Goal: Transaction & Acquisition: Purchase product/service

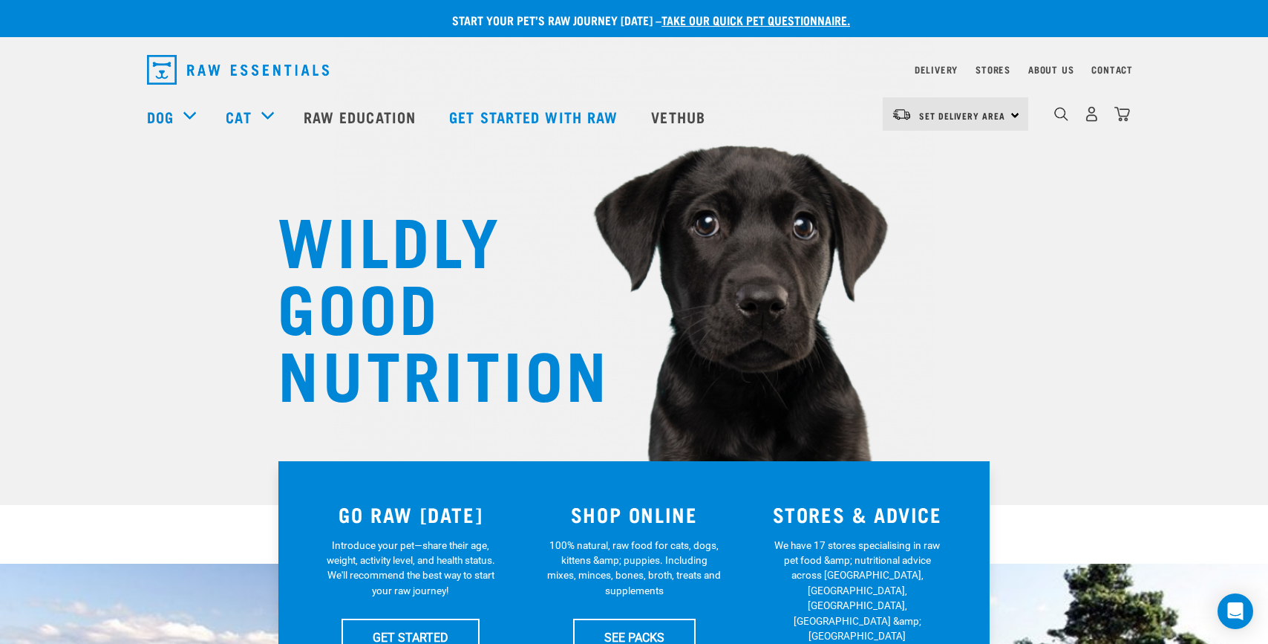
click at [1060, 108] on div "dropdown navigation" at bounding box center [1062, 114] width 16 height 16
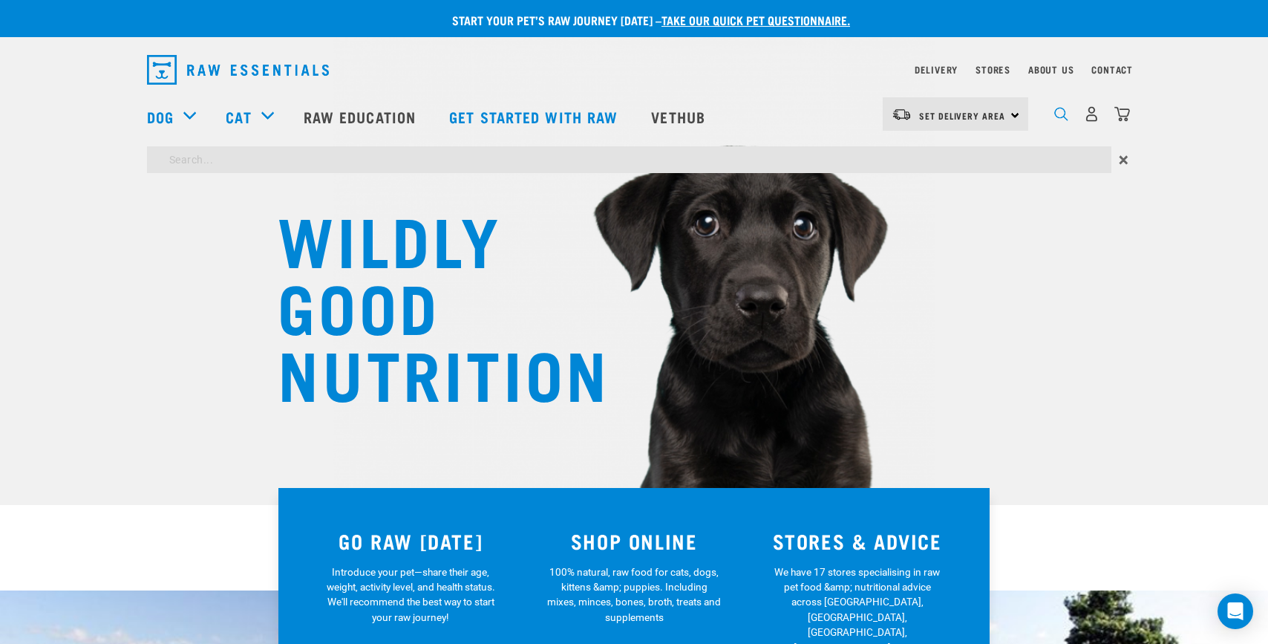
click at [1060, 117] on img "dropdown navigation" at bounding box center [1062, 114] width 14 height 14
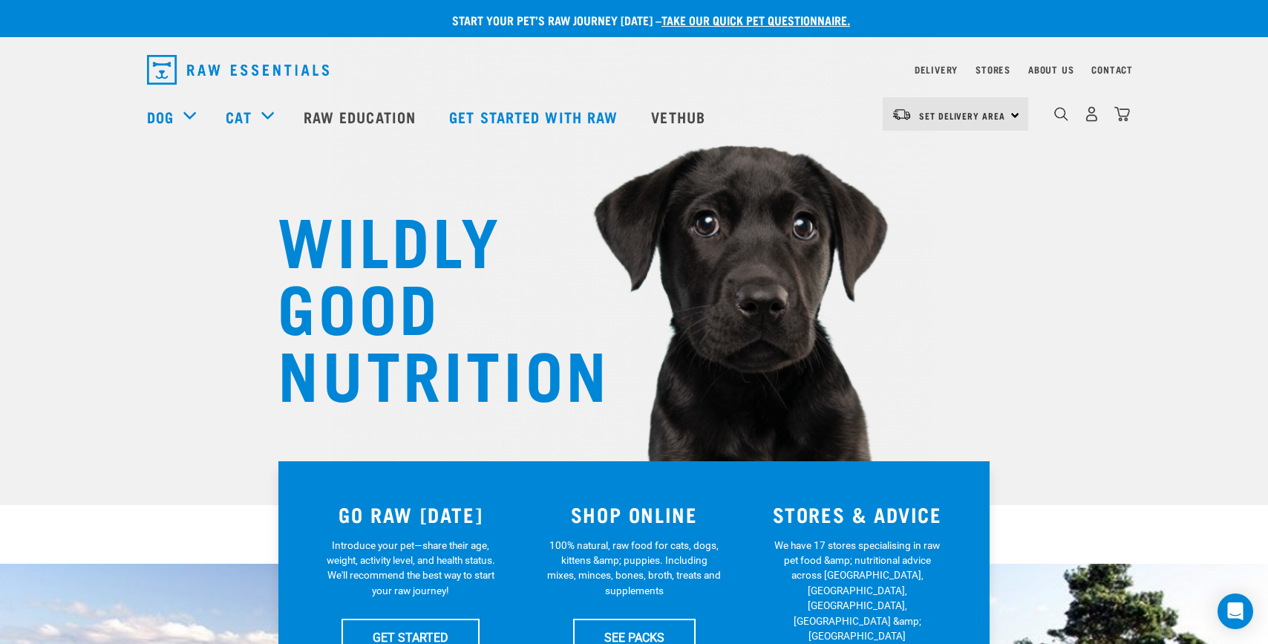
click at [1052, 120] on div "0" at bounding box center [1080, 116] width 102 height 59
click at [1063, 120] on img "dropdown navigation" at bounding box center [1062, 114] width 14 height 14
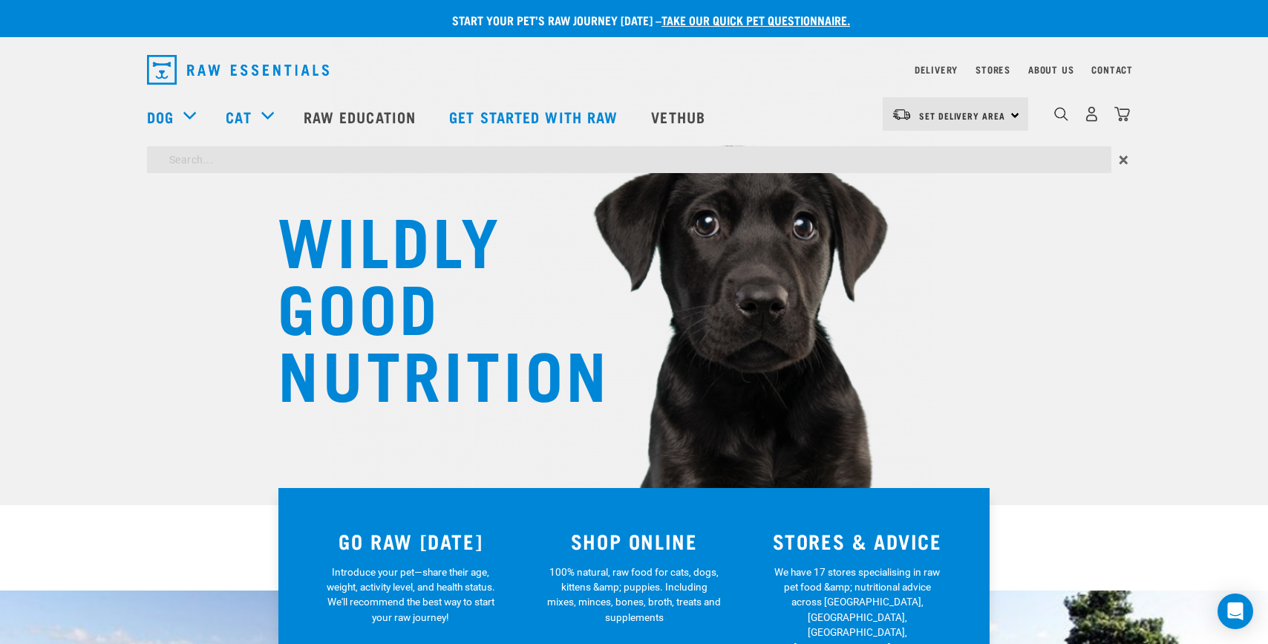
click at [976, 158] on input "search" at bounding box center [629, 159] width 965 height 27
type input "wallaby"
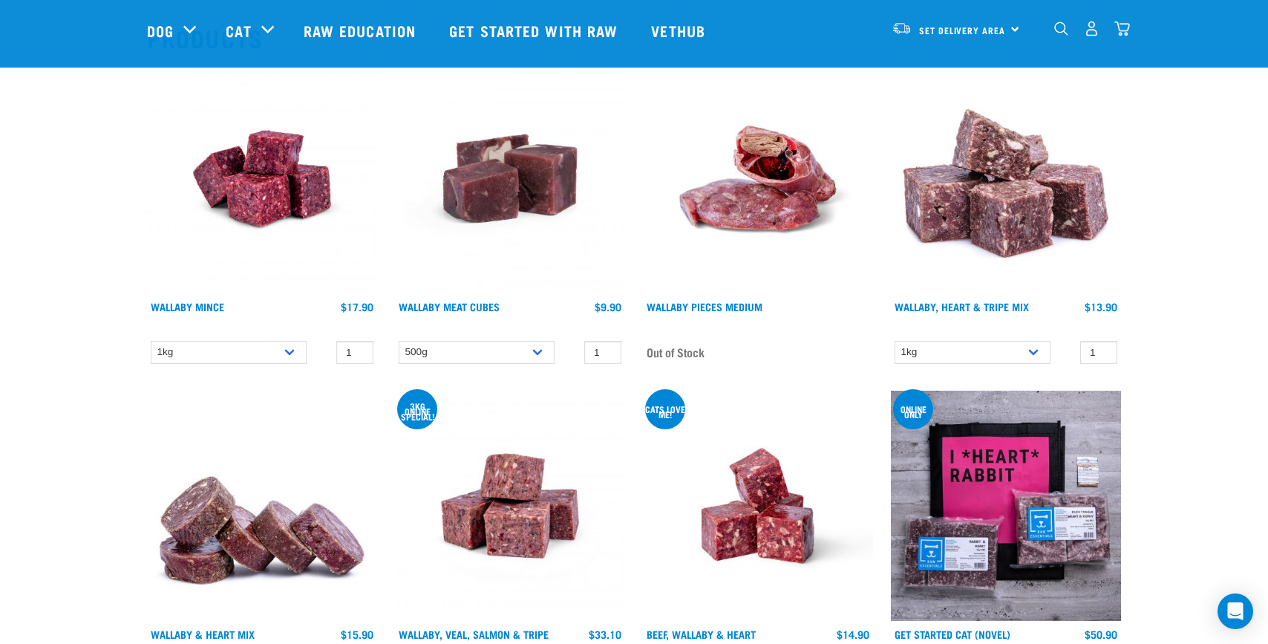
scroll to position [165, 0]
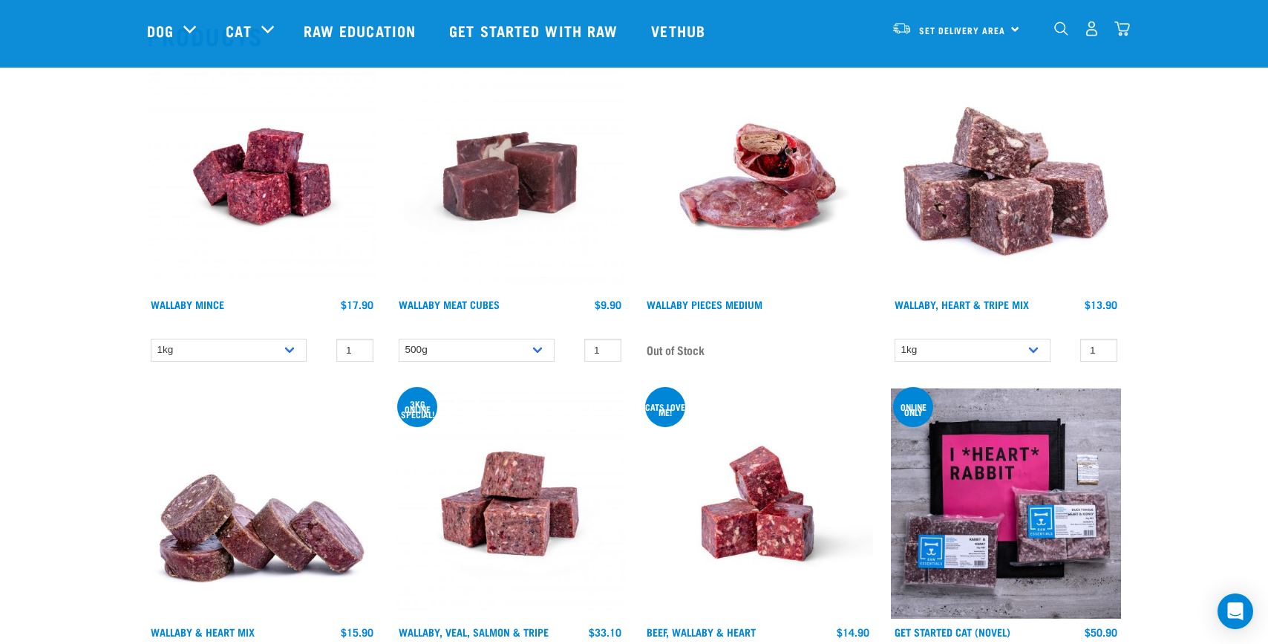
click at [312, 357] on div "1 0 100" at bounding box center [340, 350] width 67 height 23
click at [290, 351] on select "1kg" at bounding box center [229, 350] width 156 height 23
click at [151, 339] on select "1kg" at bounding box center [229, 350] width 156 height 23
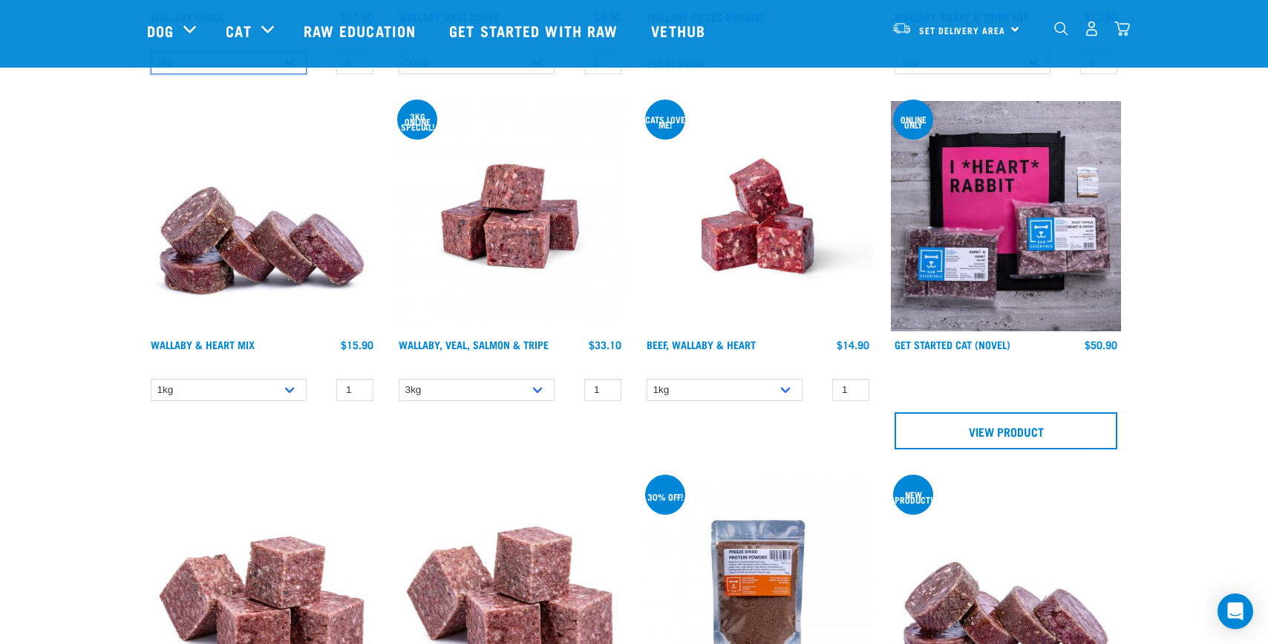
scroll to position [535, 0]
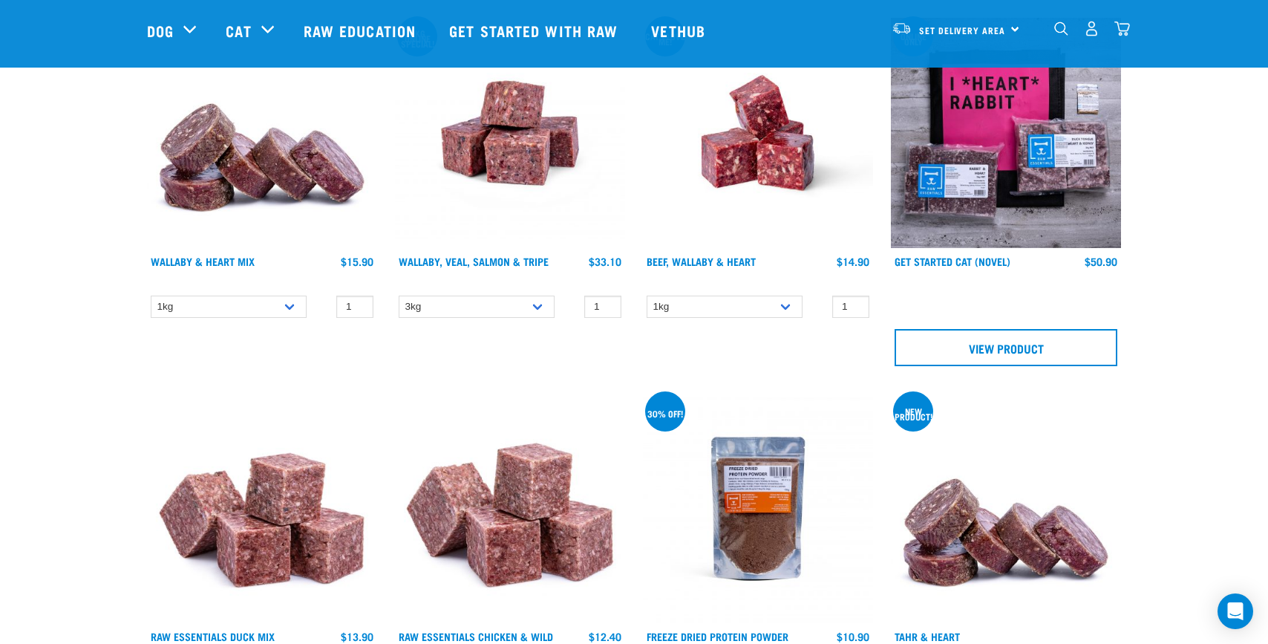
click at [536, 291] on div "3kg online special! Wallaby, Veal, Salmon & Tripe 1 0 100 0 100 0 100" at bounding box center [510, 196] width 248 height 375
click at [535, 298] on select "3kg 1kg" at bounding box center [477, 307] width 156 height 23
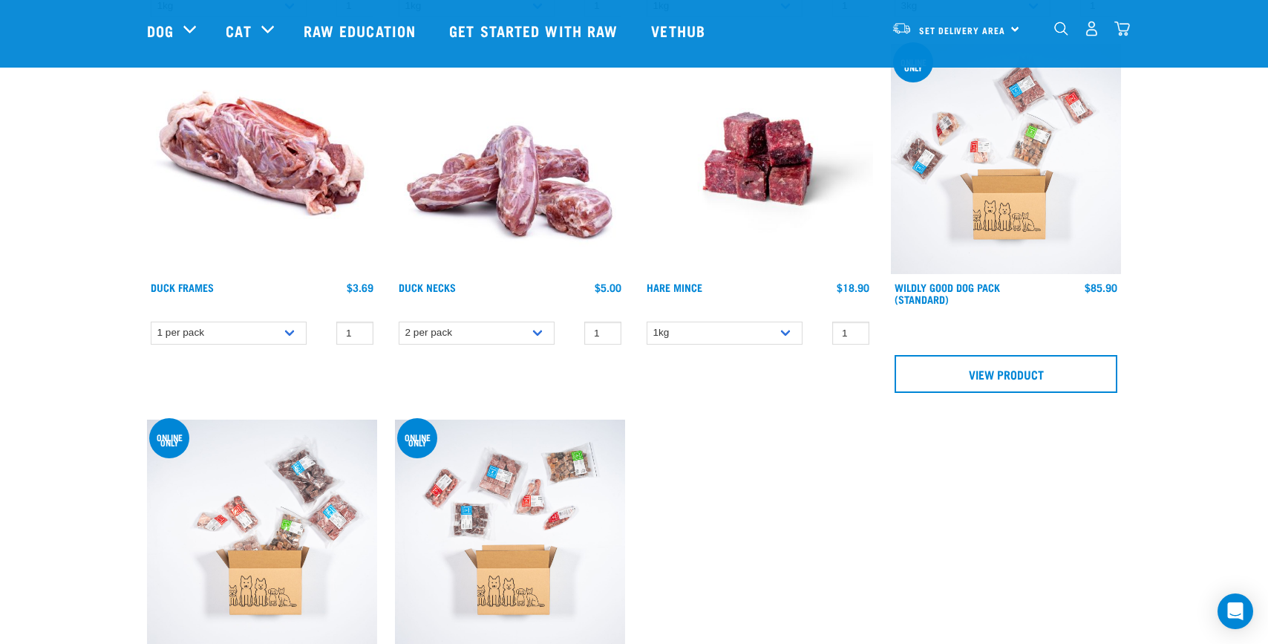
scroll to position [4943, 0]
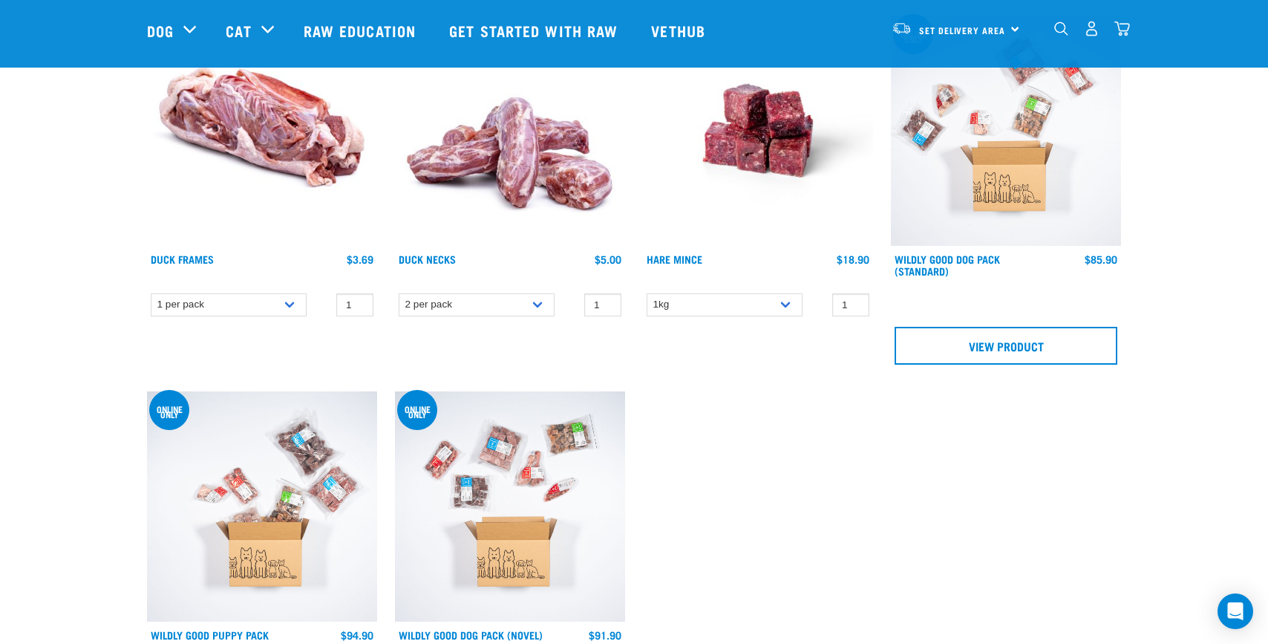
click at [1057, 30] on img "dropdown navigation" at bounding box center [1062, 29] width 14 height 14
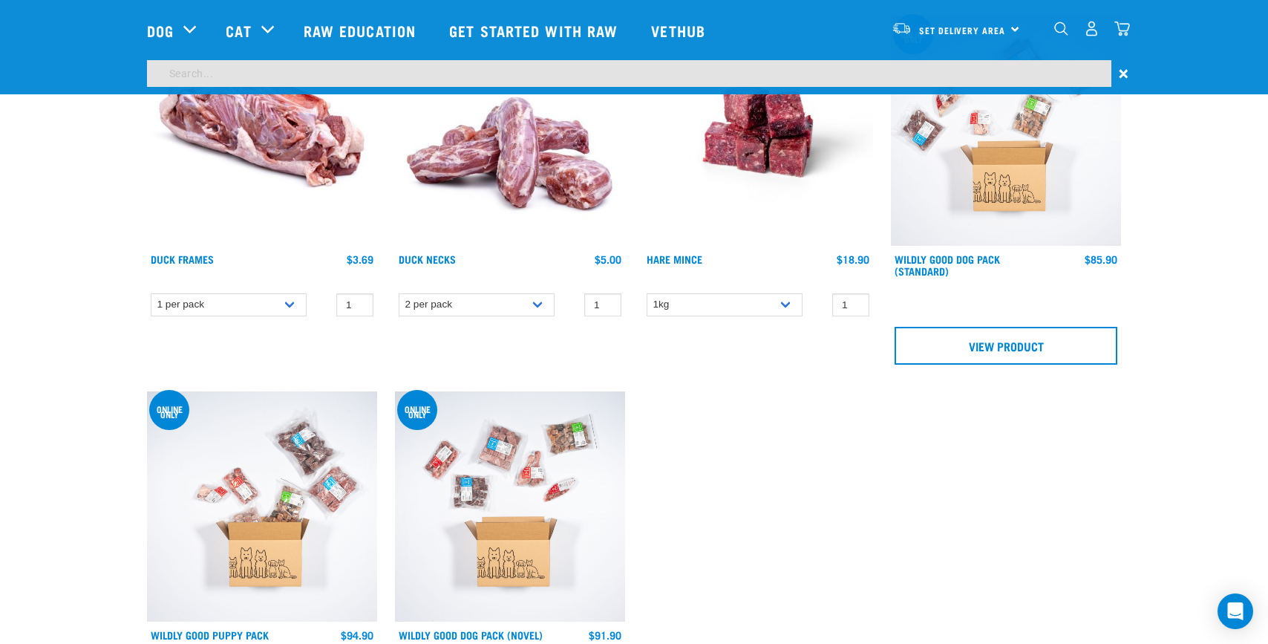
click at [985, 72] on input "search" at bounding box center [629, 73] width 965 height 27
type input "bulk"
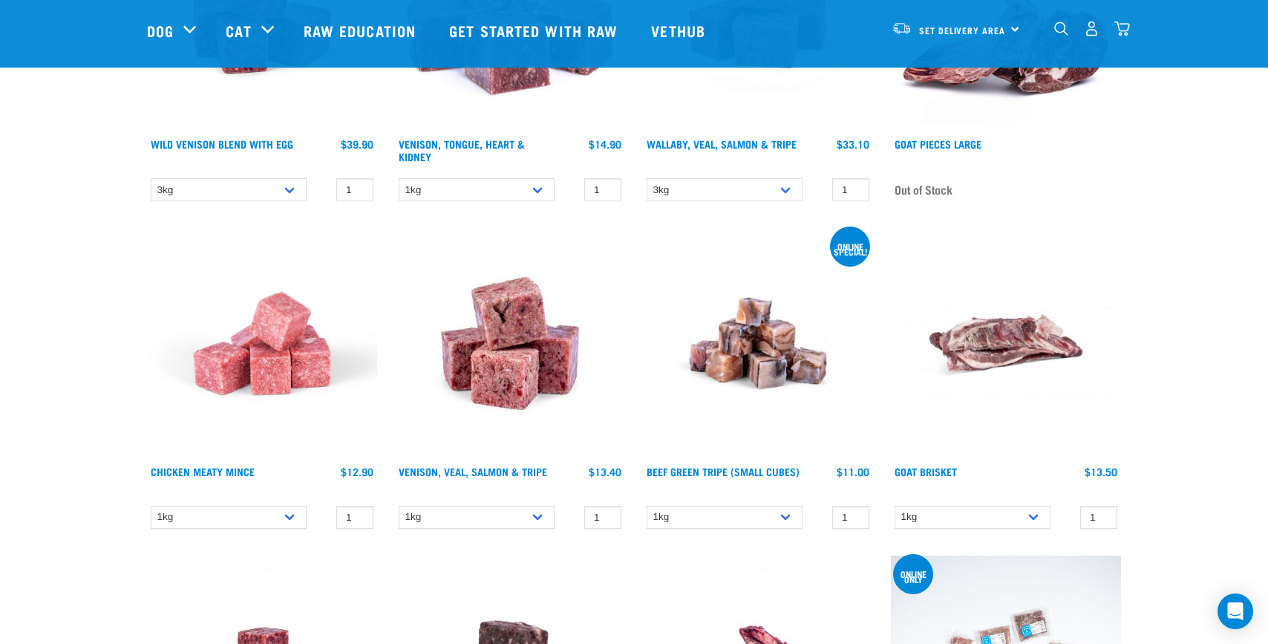
scroll to position [8322, 0]
click at [792, 188] on select "3kg 1kg" at bounding box center [725, 190] width 156 height 23
click at [647, 179] on select "3kg 1kg" at bounding box center [725, 190] width 156 height 23
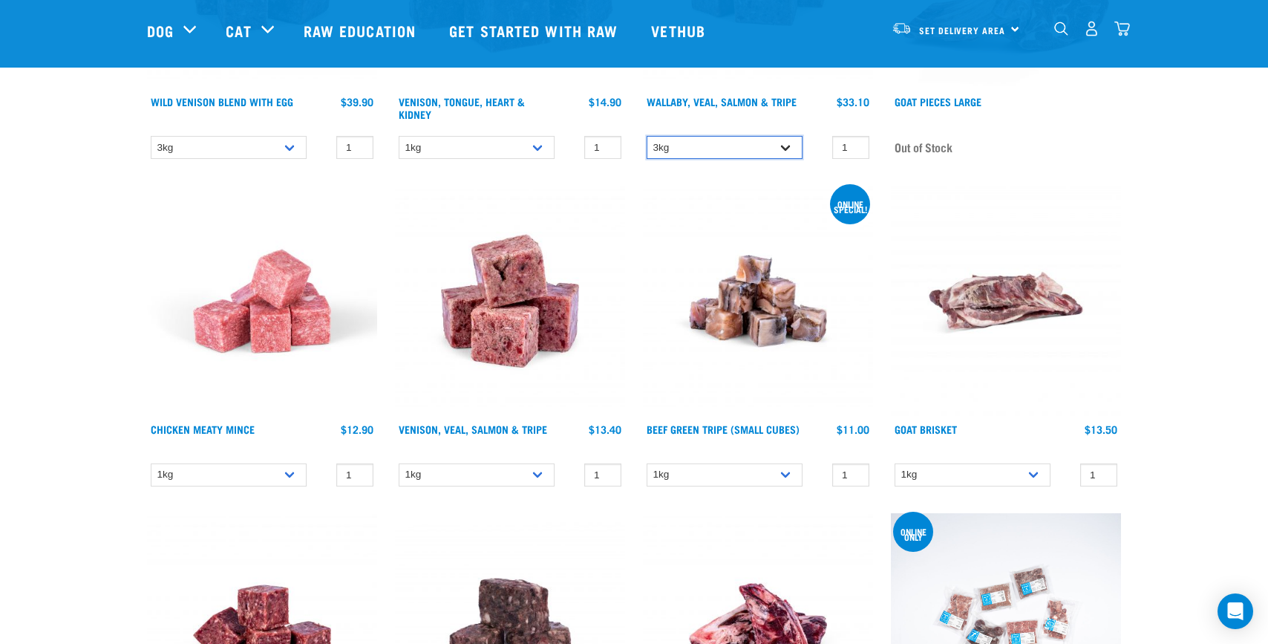
scroll to position [8366, 0]
click at [504, 469] on select "1kg 3kg Bulk (18kg)" at bounding box center [477, 474] width 156 height 23
click at [399, 463] on select "1kg 3kg Bulk (18kg)" at bounding box center [477, 474] width 156 height 23
click at [745, 138] on select "3kg 1kg" at bounding box center [725, 146] width 156 height 23
click at [647, 135] on select "3kg 1kg" at bounding box center [725, 146] width 156 height 23
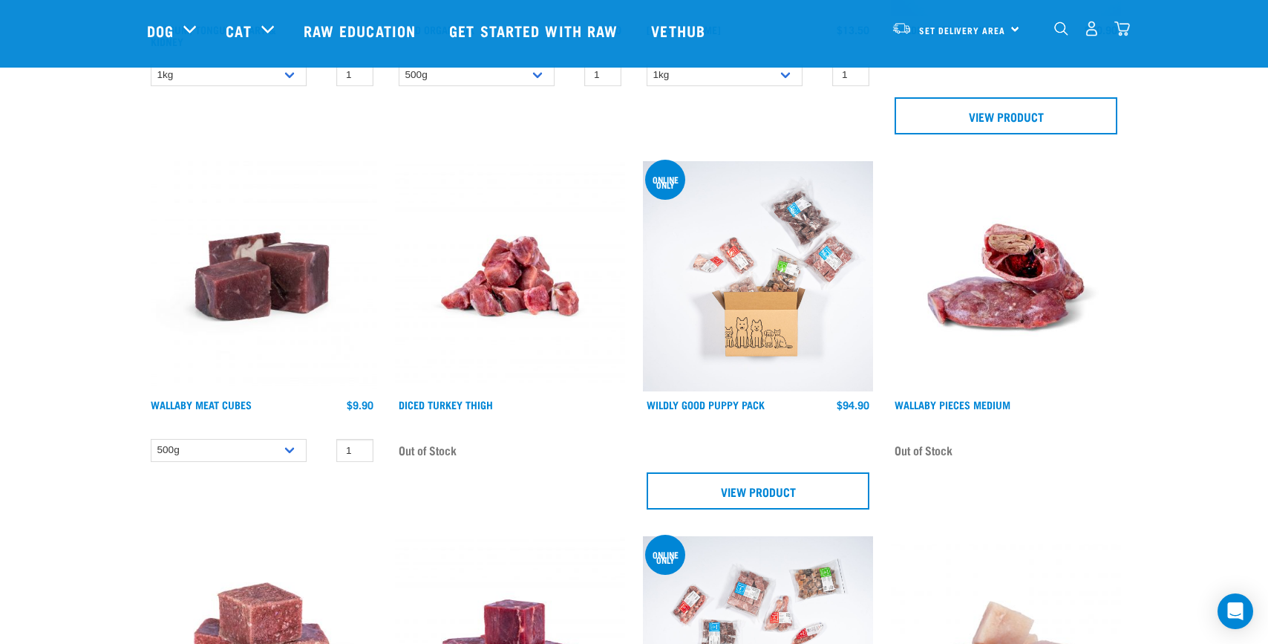
scroll to position [9121, 0]
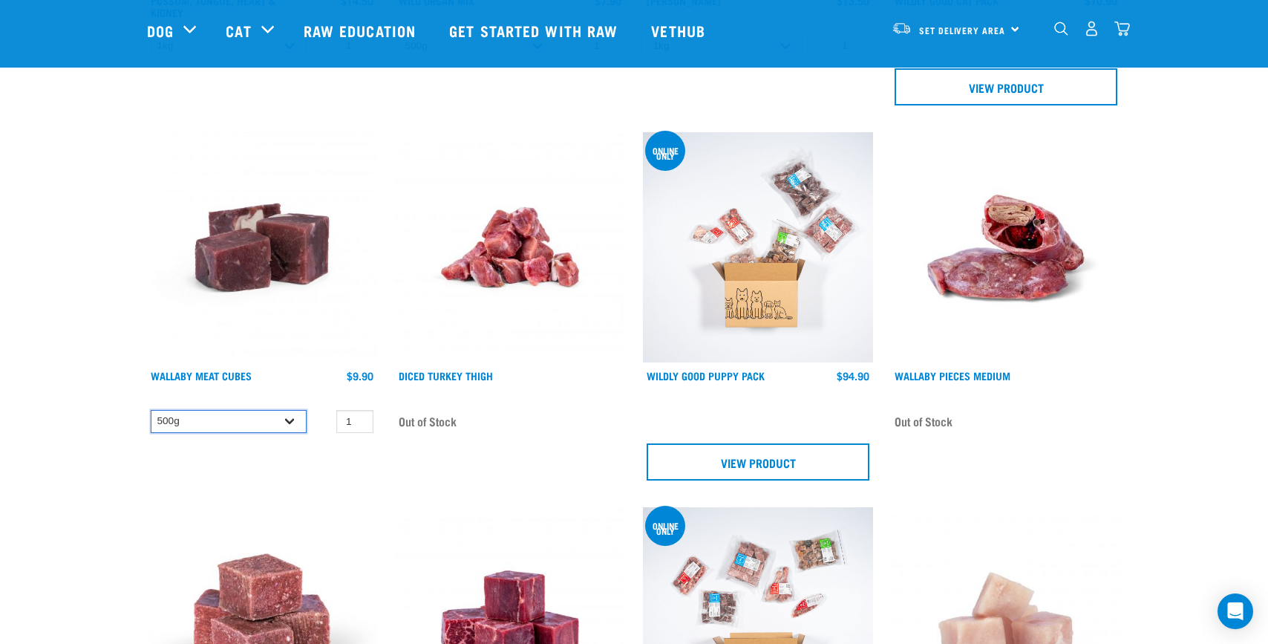
click at [263, 410] on select "500g" at bounding box center [229, 421] width 156 height 23
click at [151, 410] on select "500g" at bounding box center [229, 421] width 156 height 23
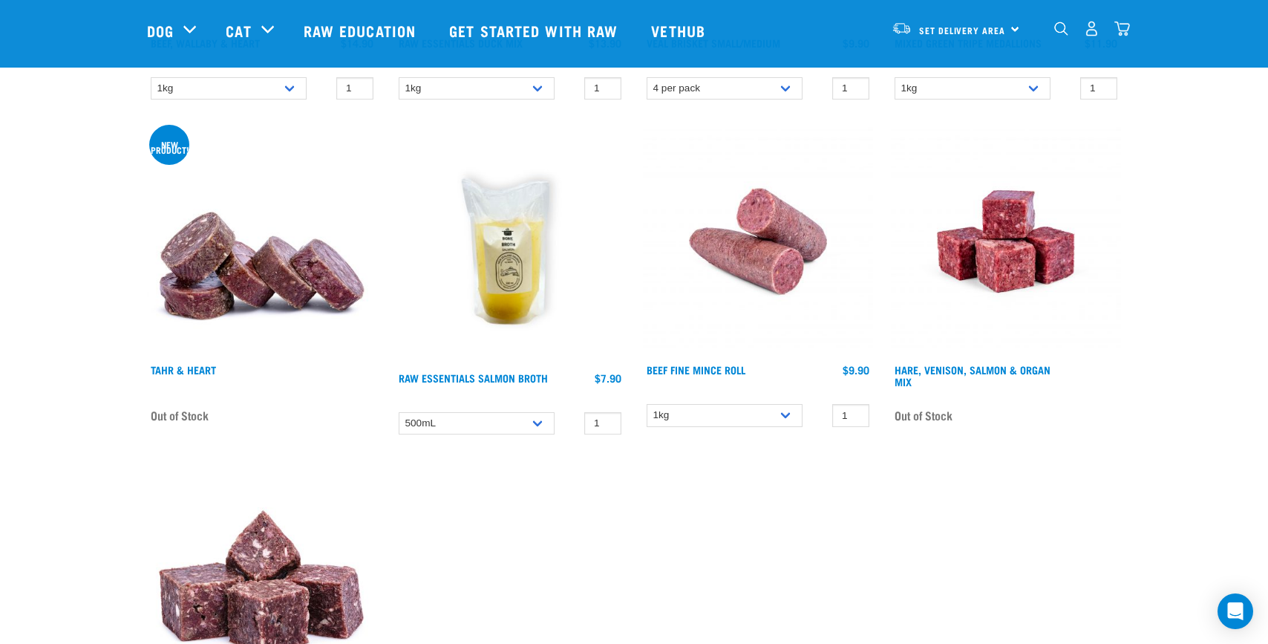
scroll to position [11040, 0]
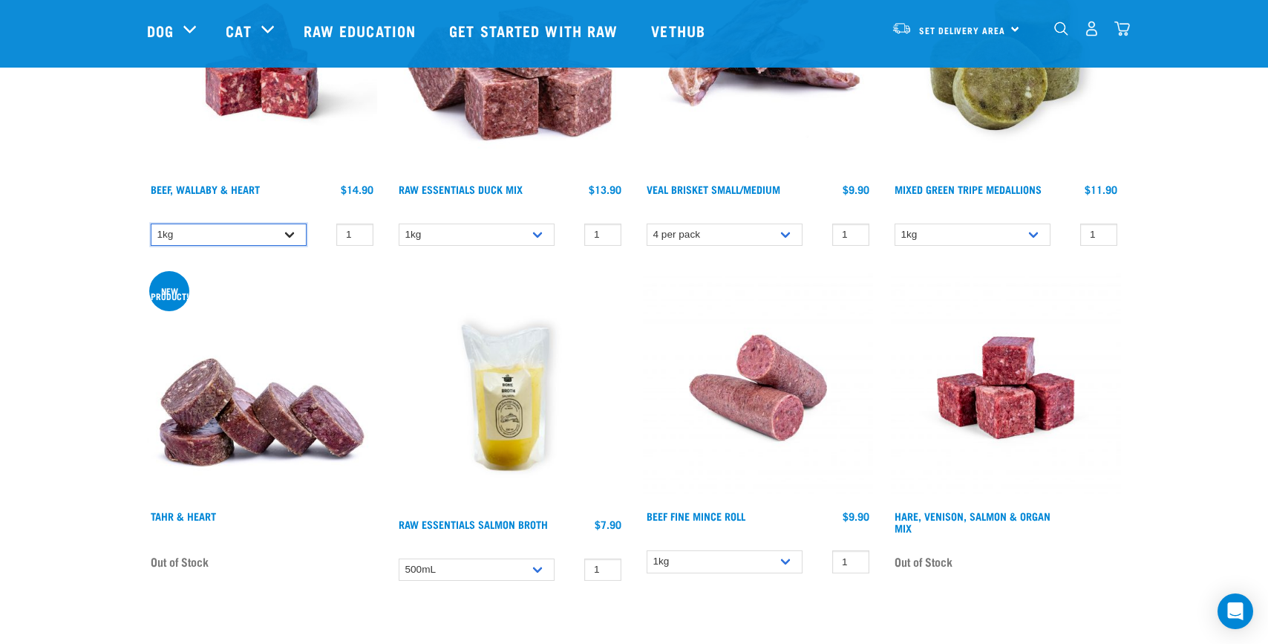
click at [297, 226] on select "1kg" at bounding box center [229, 235] width 156 height 23
click at [151, 224] on select "1kg" at bounding box center [229, 235] width 156 height 23
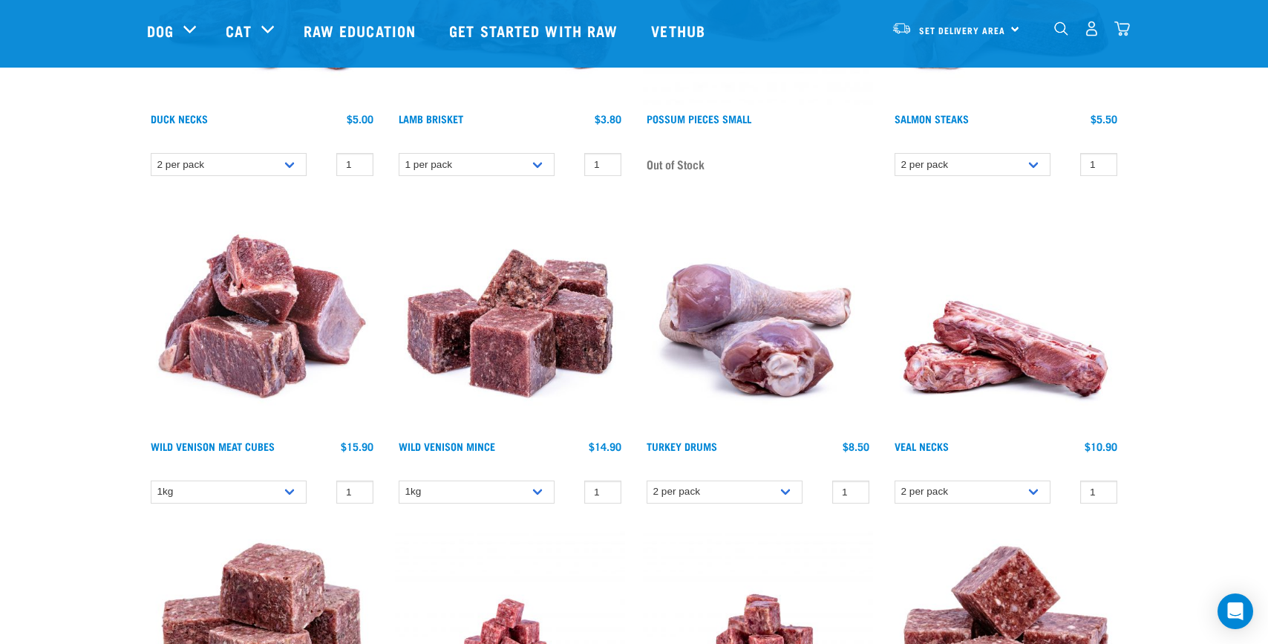
scroll to position [5885, 0]
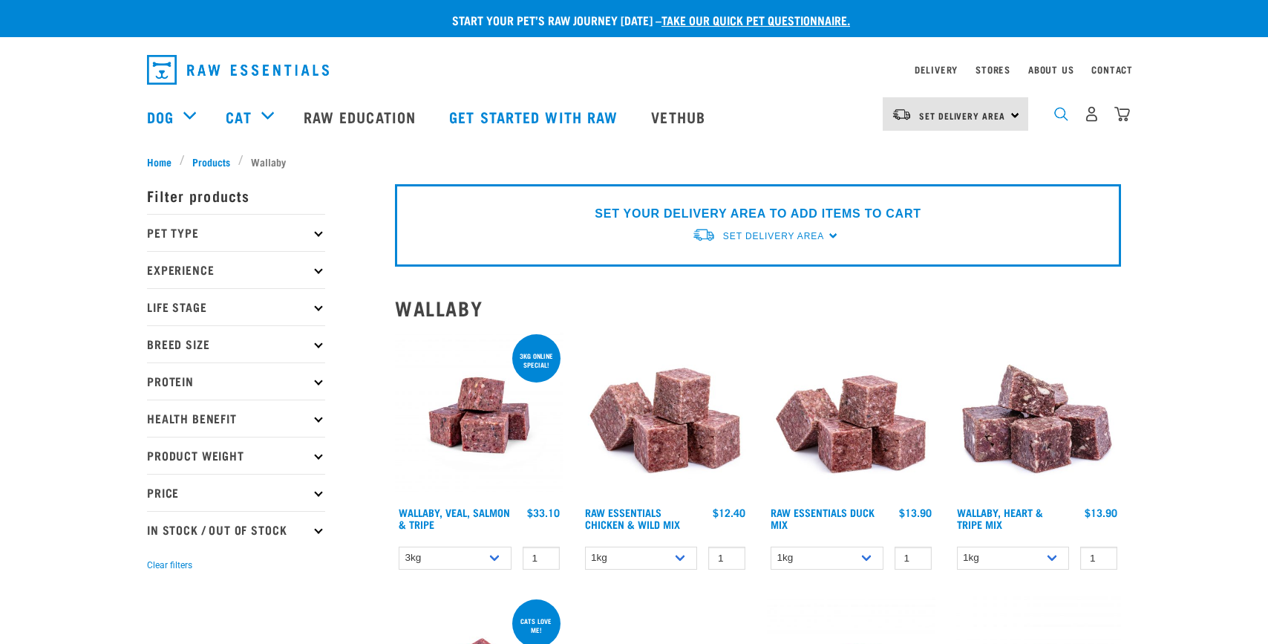
click at [1055, 117] on img "dropdown navigation" at bounding box center [1062, 114] width 14 height 14
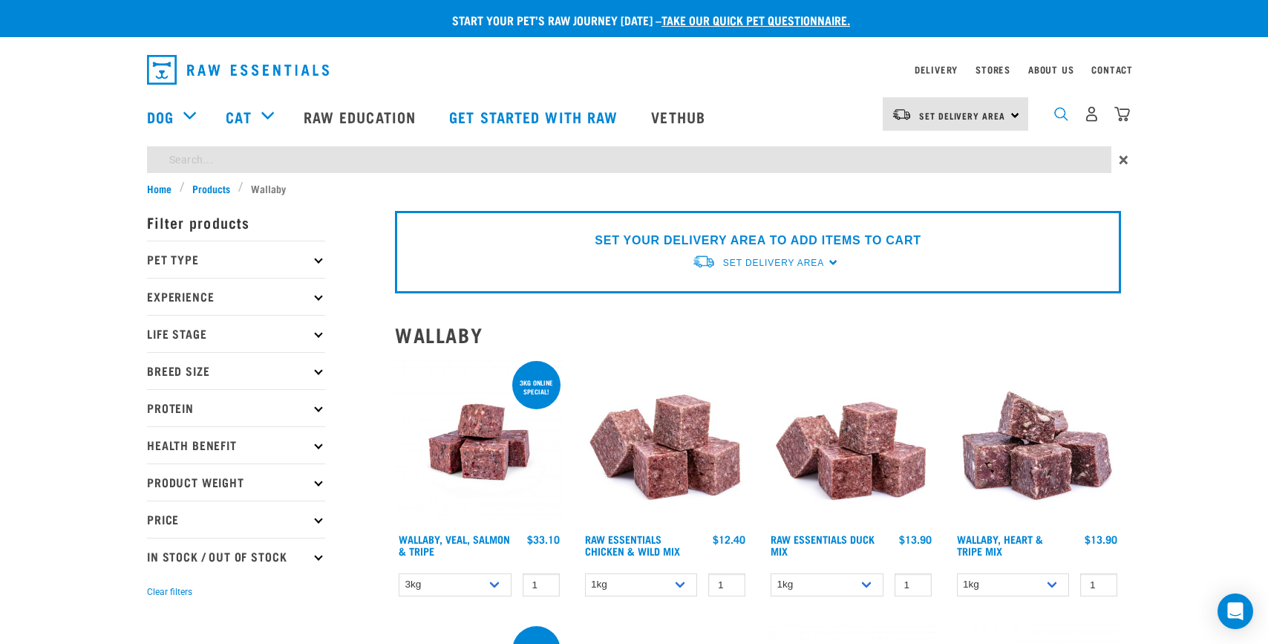
click at [1055, 117] on img "dropdown navigation" at bounding box center [1062, 114] width 14 height 14
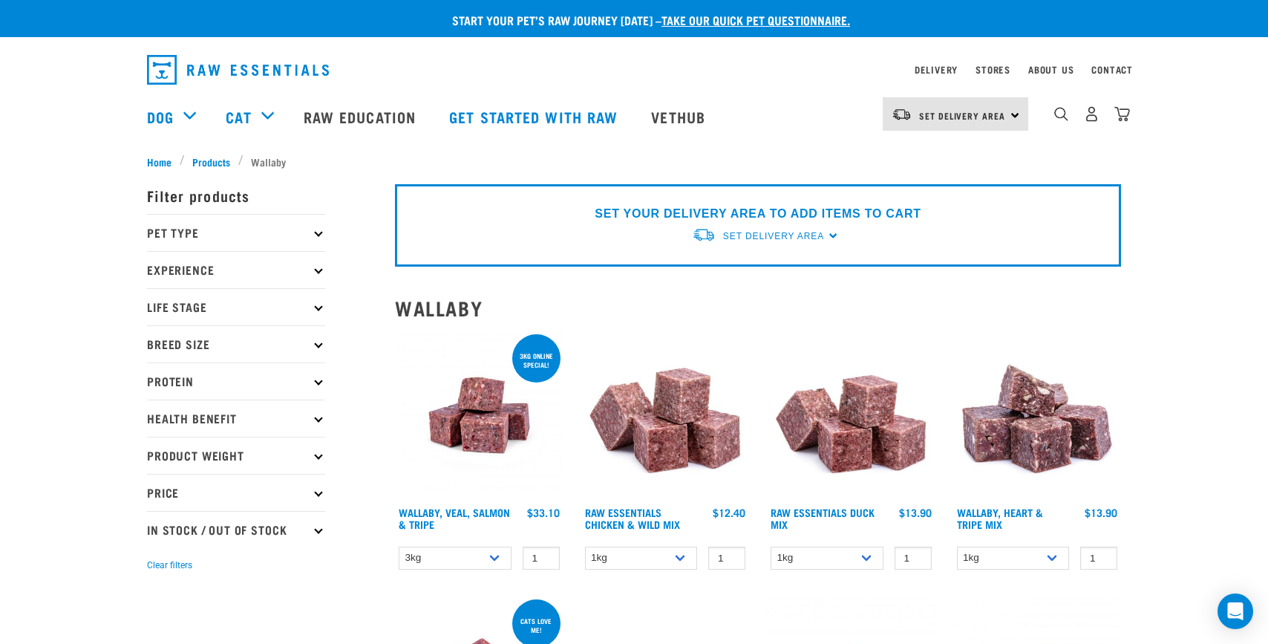
click at [1056, 127] on div "0" at bounding box center [1092, 113] width 76 height 33
click at [1061, 121] on img "dropdown navigation" at bounding box center [1062, 114] width 14 height 14
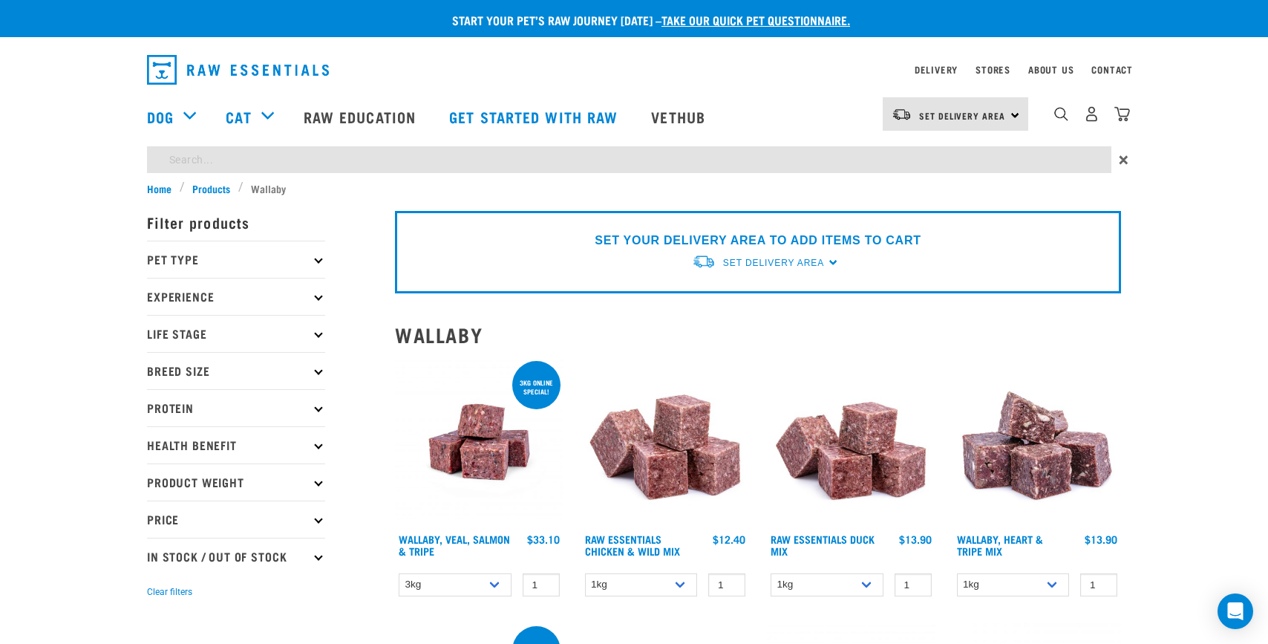
click at [913, 166] on input "search" at bounding box center [629, 159] width 965 height 27
type input "wallaby"
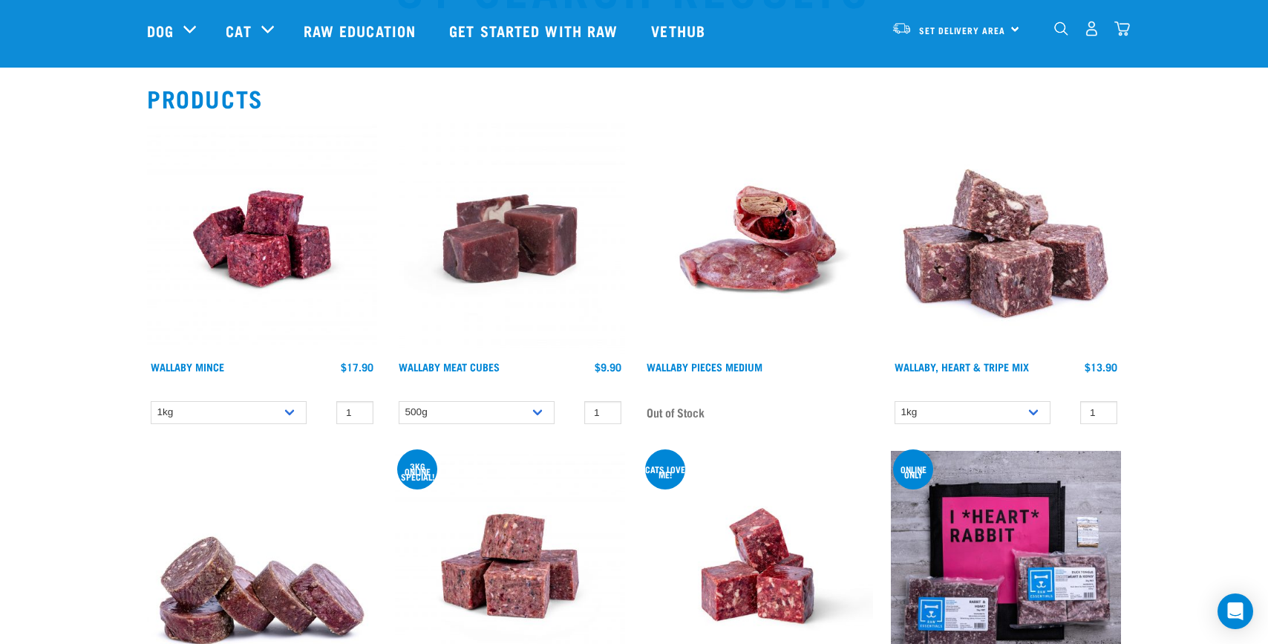
scroll to position [104, 0]
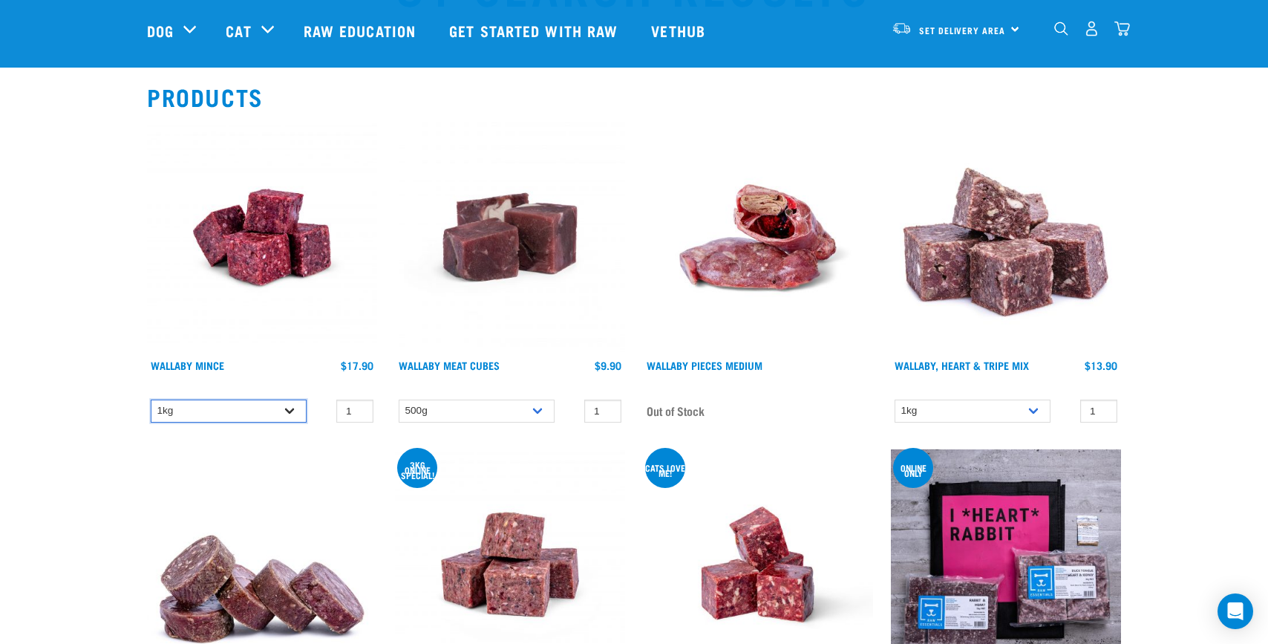
click at [281, 405] on select "1kg" at bounding box center [229, 411] width 156 height 23
